Goal: Communication & Community: Participate in discussion

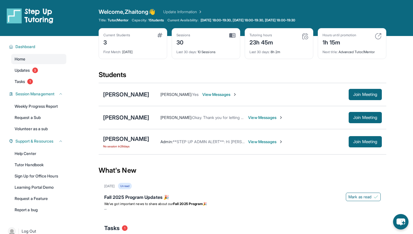
scroll to position [10, 0]
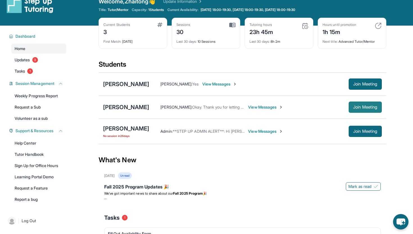
click at [350, 109] on button "Join Meeting" at bounding box center [365, 107] width 33 height 11
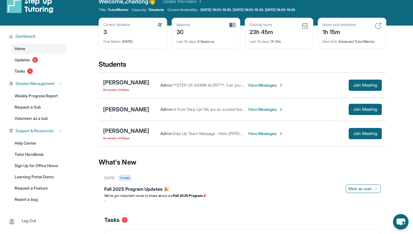
click at [249, 109] on span "View Messages" at bounding box center [265, 110] width 35 height 6
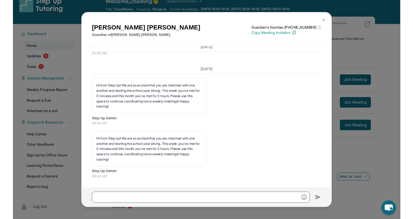
scroll to position [3593, 0]
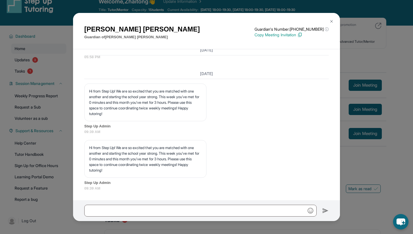
click at [331, 19] on button at bounding box center [331, 21] width 11 height 11
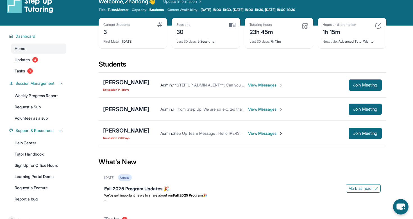
click at [251, 107] on span "View Messages" at bounding box center [265, 110] width 35 height 6
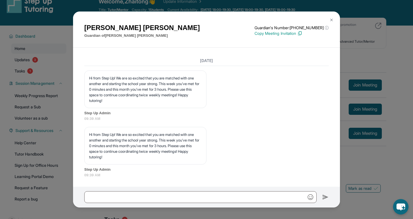
scroll to position [3605, 0]
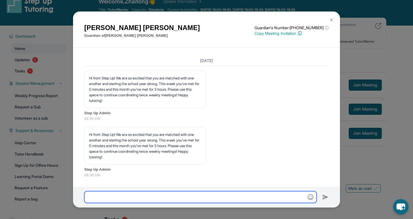
click at [138, 198] on input "text" at bounding box center [200, 197] width 233 height 12
click at [124, 199] on input "**********" at bounding box center [200, 197] width 233 height 12
type input "**********"
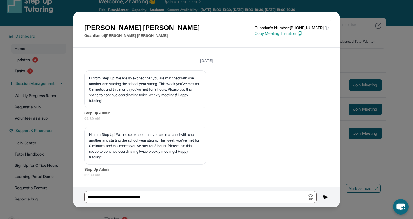
click at [323, 200] on img at bounding box center [326, 197] width 6 height 7
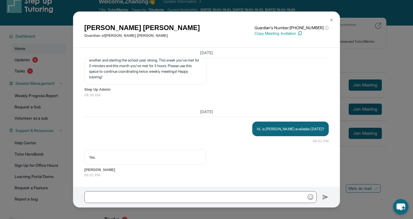
scroll to position [3685, 0]
click at [328, 20] on button at bounding box center [331, 19] width 11 height 11
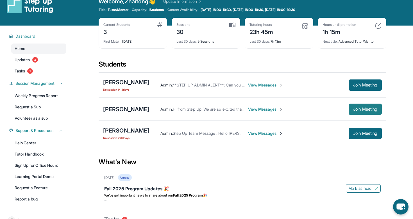
click at [361, 113] on button "Join Meeting" at bounding box center [365, 109] width 33 height 11
